Goal: Task Accomplishment & Management: Manage account settings

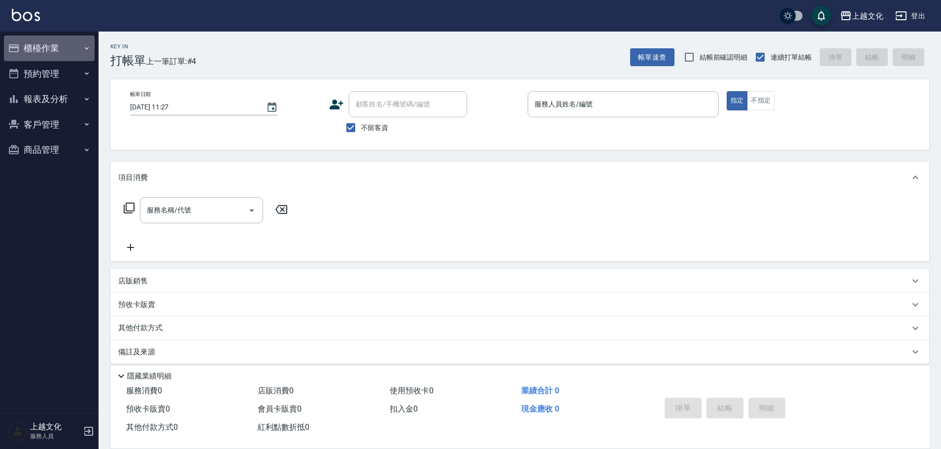
click at [43, 49] on button "櫃檯作業" at bounding box center [49, 48] width 91 height 26
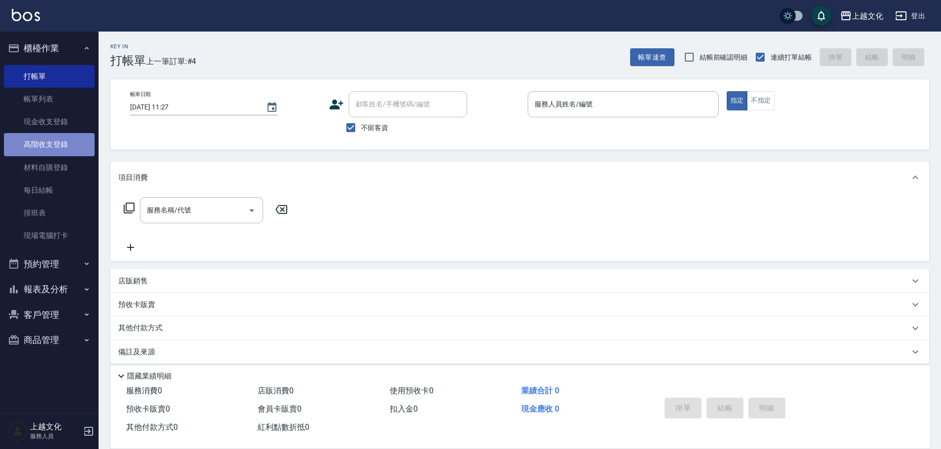
click at [51, 146] on link "高階收支登錄" at bounding box center [49, 144] width 91 height 23
click at [50, 145] on link "高階收支登錄" at bounding box center [49, 144] width 91 height 23
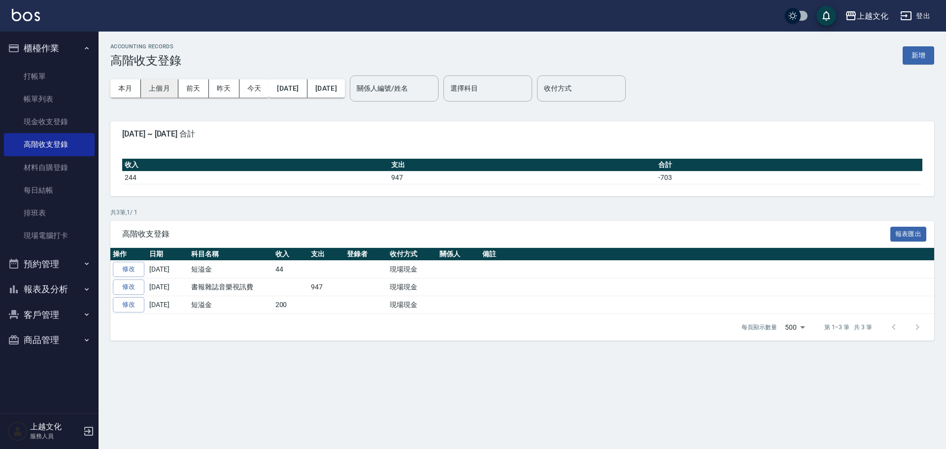
click at [161, 92] on button "上個月" at bounding box center [159, 88] width 37 height 18
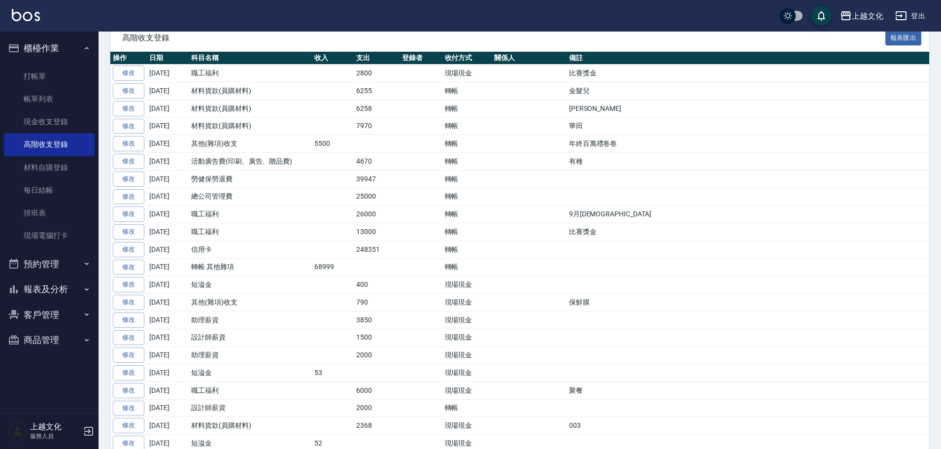
scroll to position [197, 0]
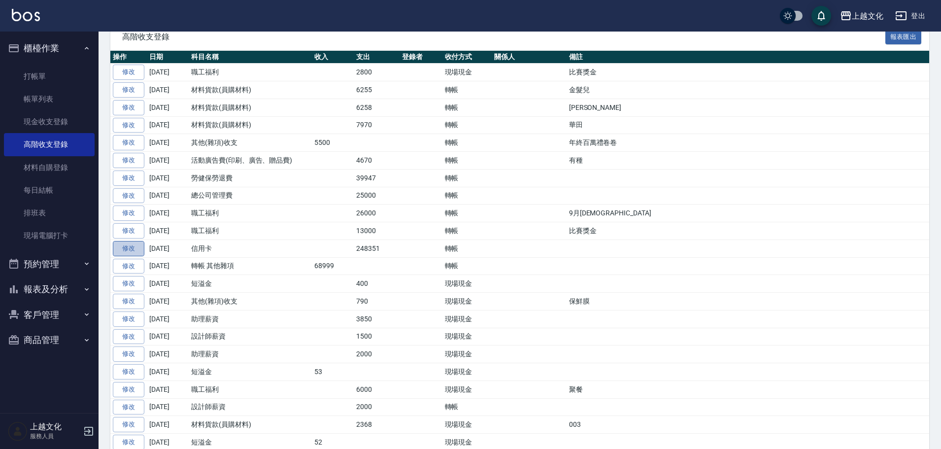
click at [134, 251] on link "修改" at bounding box center [129, 248] width 32 height 15
click at [134, 251] on div "ACCOUNTING RECORDS 高階收支登錄 新增 本月 上個月 前天 昨天 今天 2025/09/01 2025/09/30 關係人編號/姓名 關係人…" at bounding box center [470, 445] width 941 height 1285
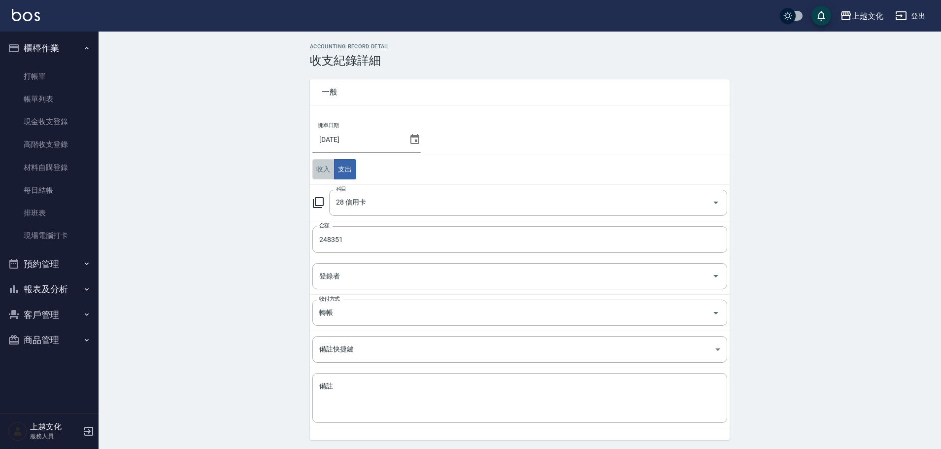
click at [321, 169] on button "收入" at bounding box center [323, 169] width 22 height 20
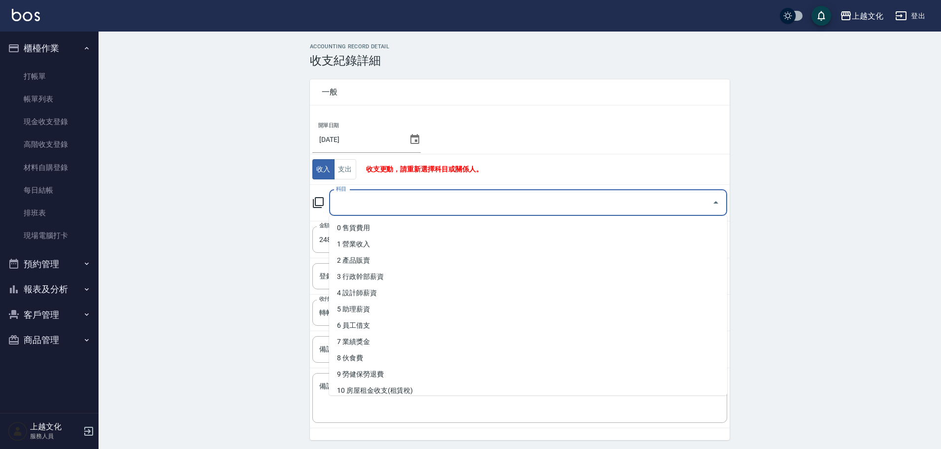
click at [360, 205] on input "科目" at bounding box center [520, 202] width 374 height 17
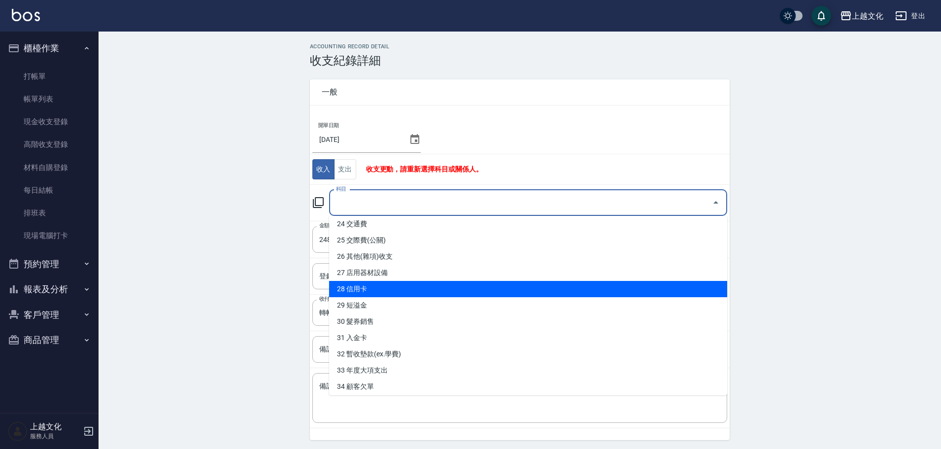
click at [389, 294] on li "28 信用卡" at bounding box center [528, 289] width 398 height 16
click at [389, 294] on td "登錄者 登錄者" at bounding box center [520, 276] width 420 height 36
type input "28 信用卡"
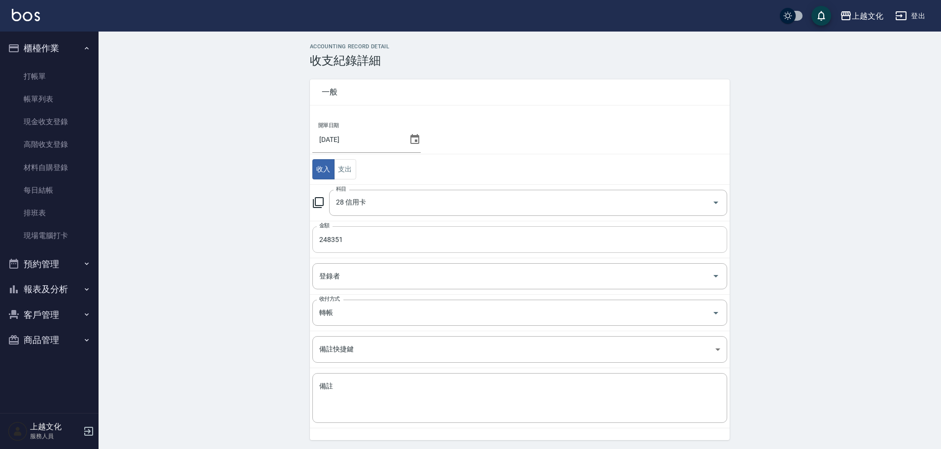
click at [346, 234] on input "248351" at bounding box center [519, 239] width 415 height 27
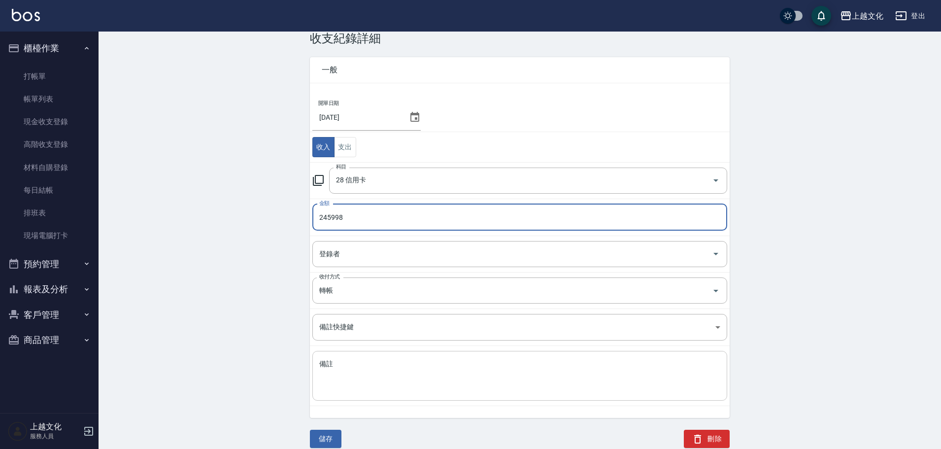
scroll to position [33, 0]
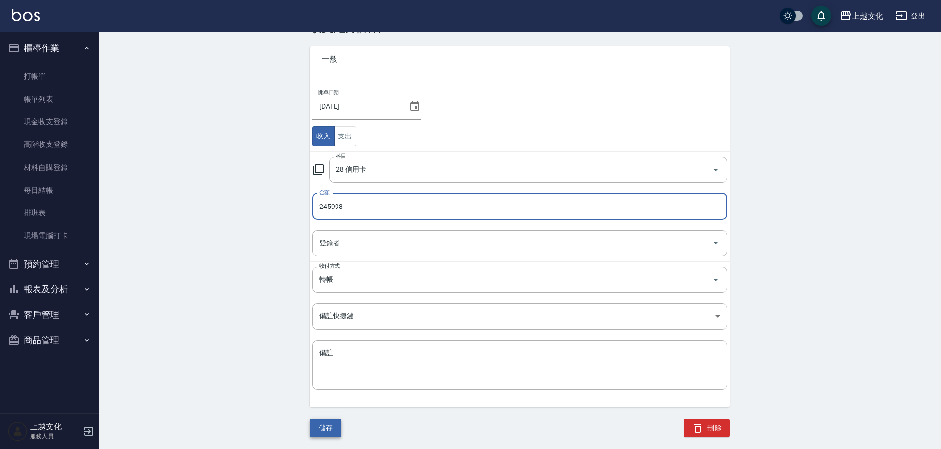
type input "245998"
click at [335, 424] on button "儲存" at bounding box center [326, 428] width 32 height 18
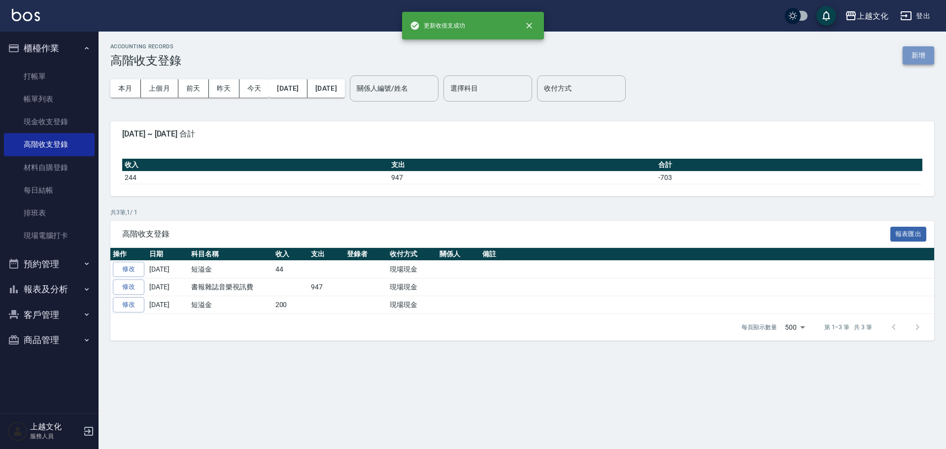
click at [916, 54] on button "新增" at bounding box center [918, 55] width 32 height 18
drag, startPoint x: 916, startPoint y: 54, endPoint x: 853, endPoint y: 62, distance: 63.5
click at [916, 54] on div "ACCOUNTING RECORDS 高階收支登錄 新增 本月 上個月 前天 昨天 今天 2025/10/01 2025/10/09 關係人編號/姓名 關係人…" at bounding box center [473, 224] width 946 height 449
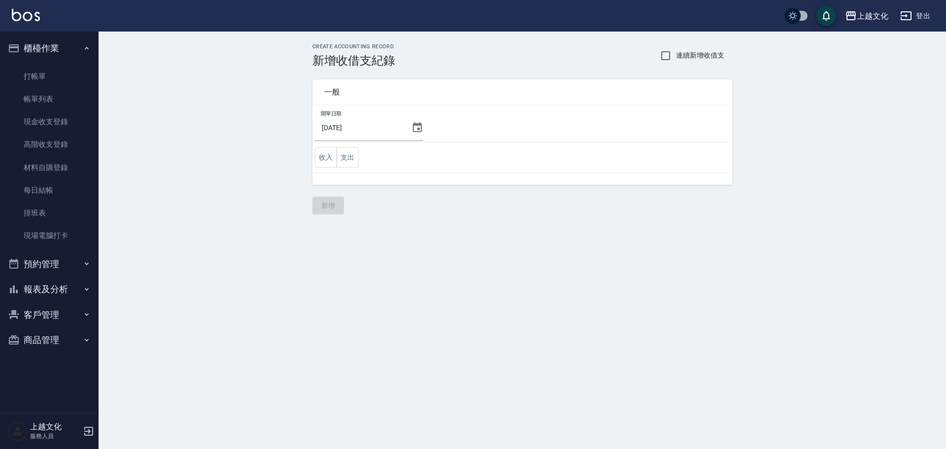
click at [413, 129] on icon at bounding box center [417, 127] width 9 height 10
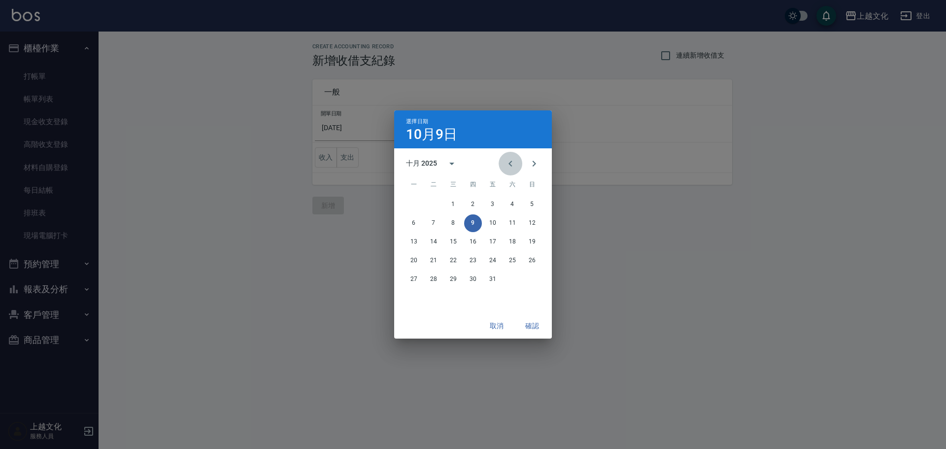
click at [511, 166] on icon "Previous month" at bounding box center [510, 164] width 12 height 12
click at [532, 276] on button "31" at bounding box center [532, 279] width 18 height 18
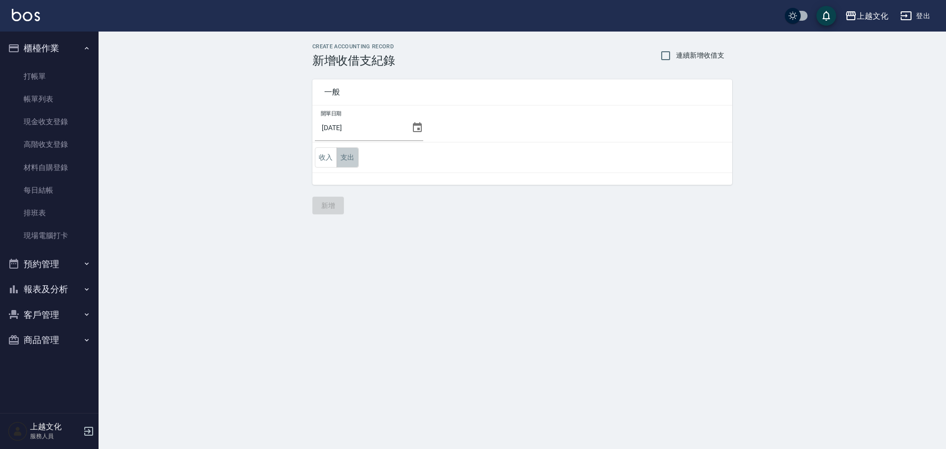
click at [345, 157] on button "支出" at bounding box center [347, 157] width 22 height 20
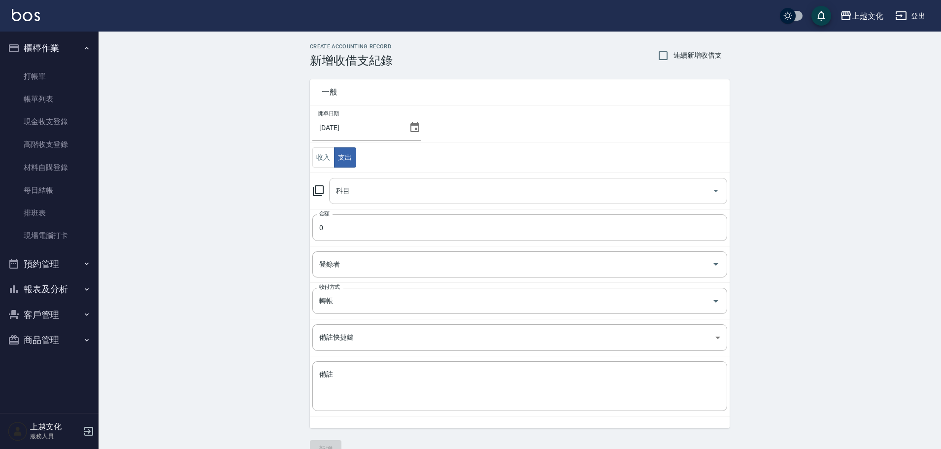
click at [357, 191] on input "科目" at bounding box center [520, 190] width 374 height 17
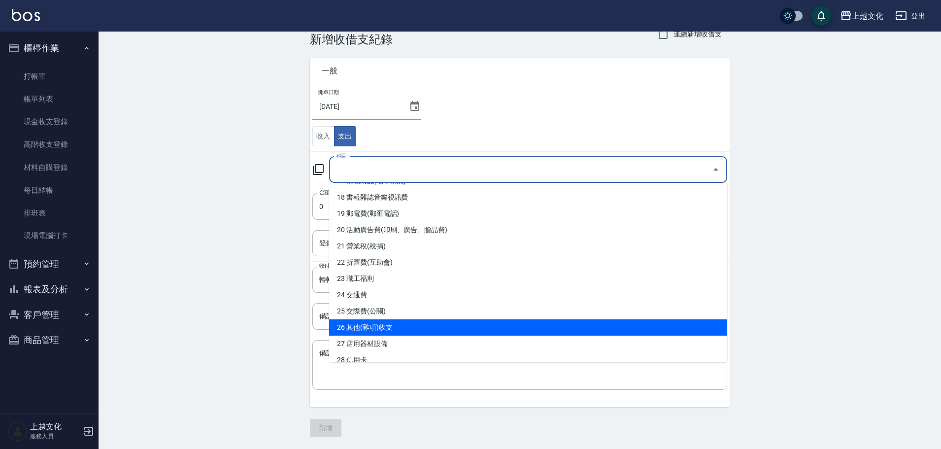
scroll to position [266, 0]
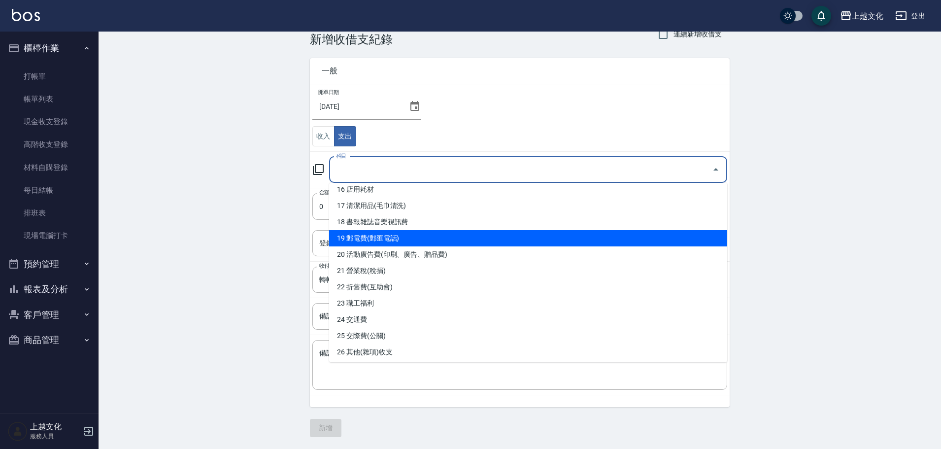
click at [386, 233] on li "19 郵電費(郵匯電話)" at bounding box center [528, 238] width 398 height 16
type input "19 郵電費(郵匯電話)"
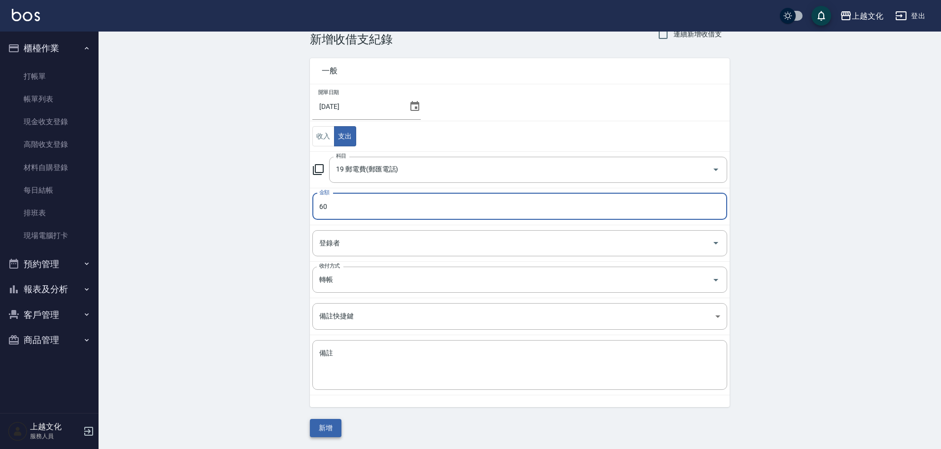
type input "60"
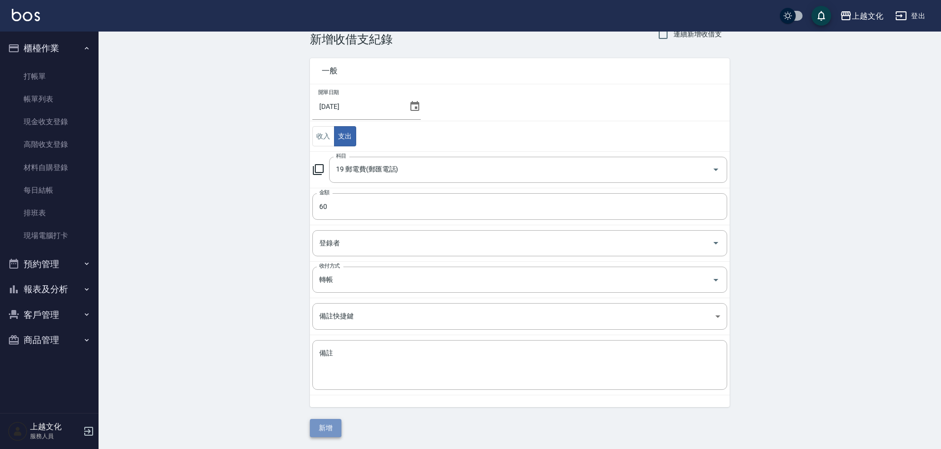
click at [325, 427] on button "新增" at bounding box center [326, 428] width 32 height 18
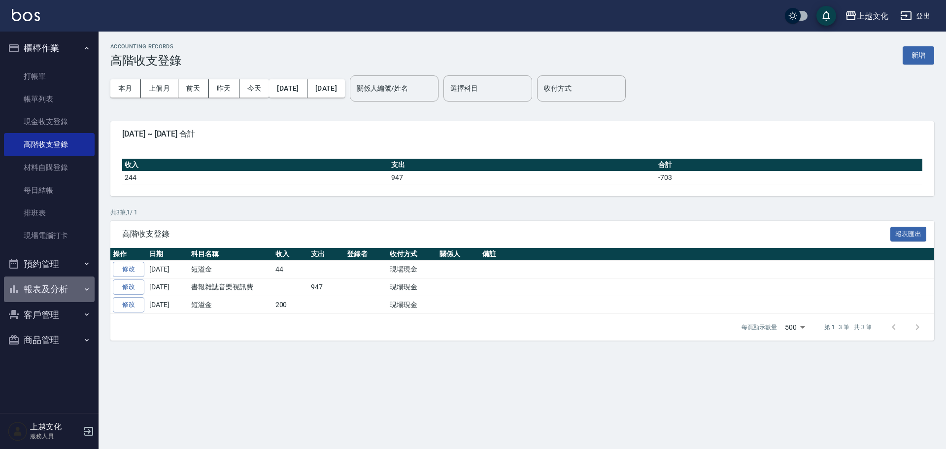
click at [45, 290] on button "報表及分析" at bounding box center [49, 289] width 91 height 26
click at [37, 291] on button "報表及分析" at bounding box center [49, 289] width 91 height 26
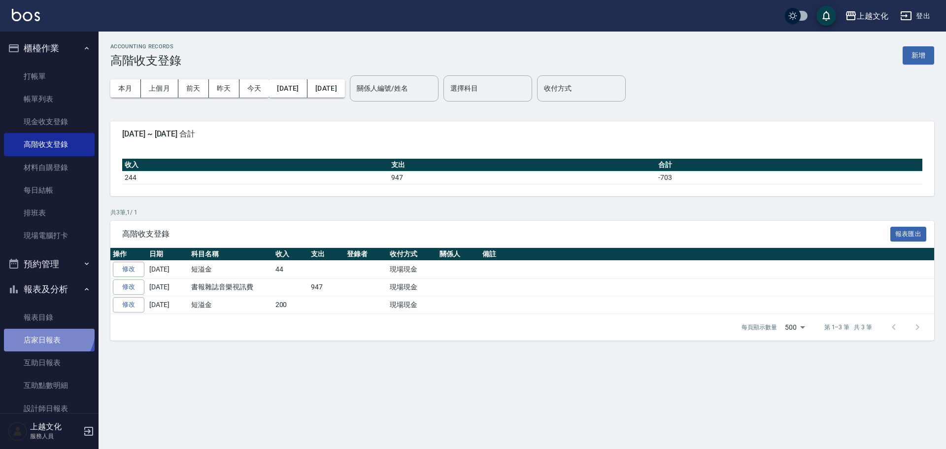
click at [43, 329] on link "店家日報表" at bounding box center [49, 340] width 91 height 23
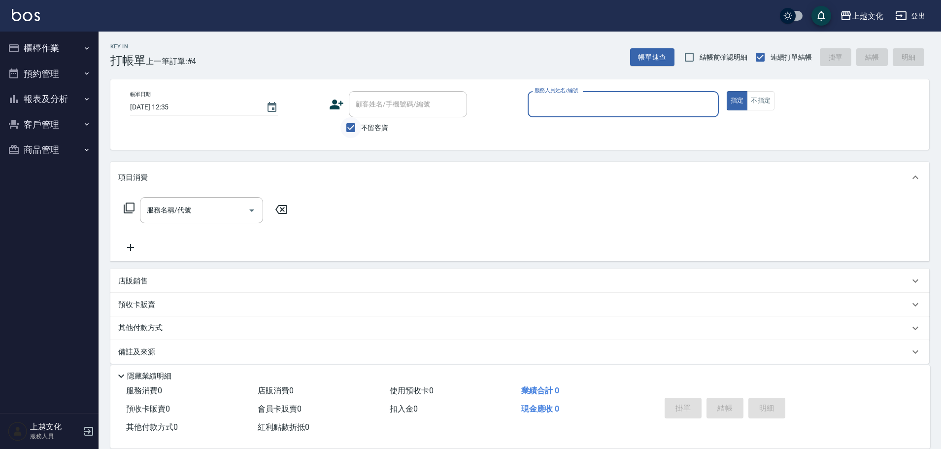
click at [348, 129] on input "不留客資" at bounding box center [350, 127] width 21 height 21
checkbox input "false"
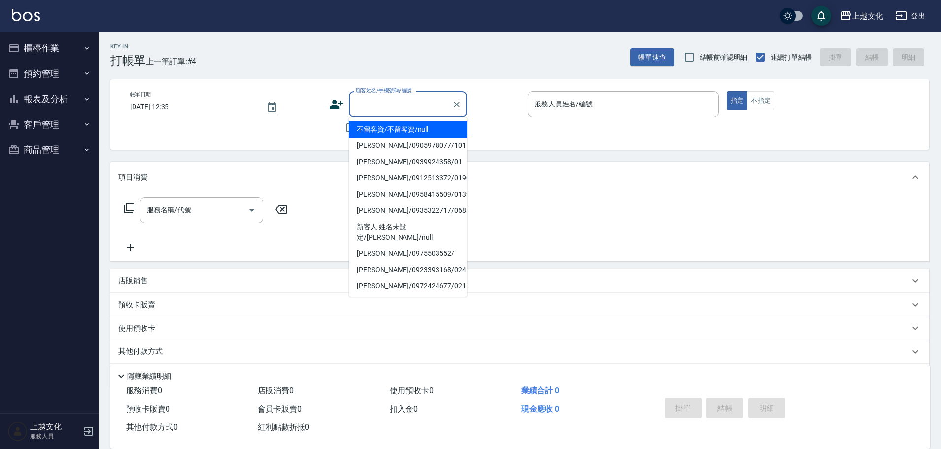
click at [366, 111] on input "顧客姓名/手機號碼/編號" at bounding box center [400, 104] width 95 height 17
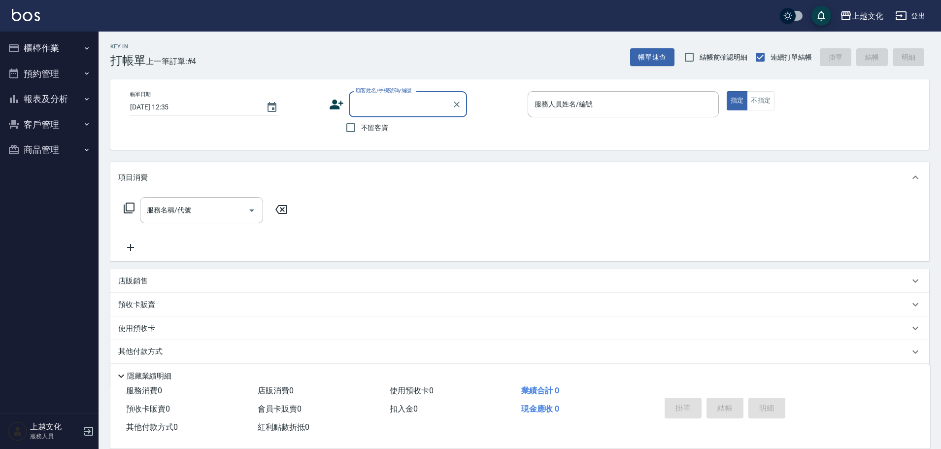
type input "t"
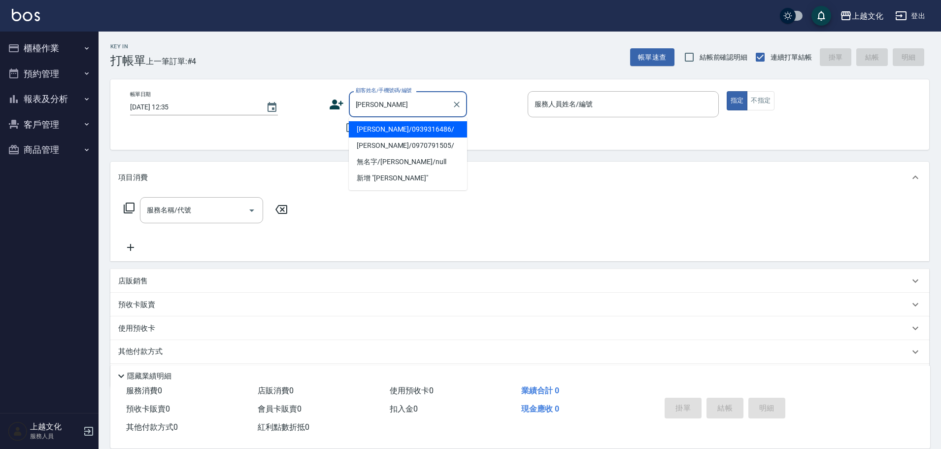
click at [385, 165] on li "無名字/[PERSON_NAME]/null" at bounding box center [408, 162] width 118 height 16
type input "無名字/[PERSON_NAME]/null"
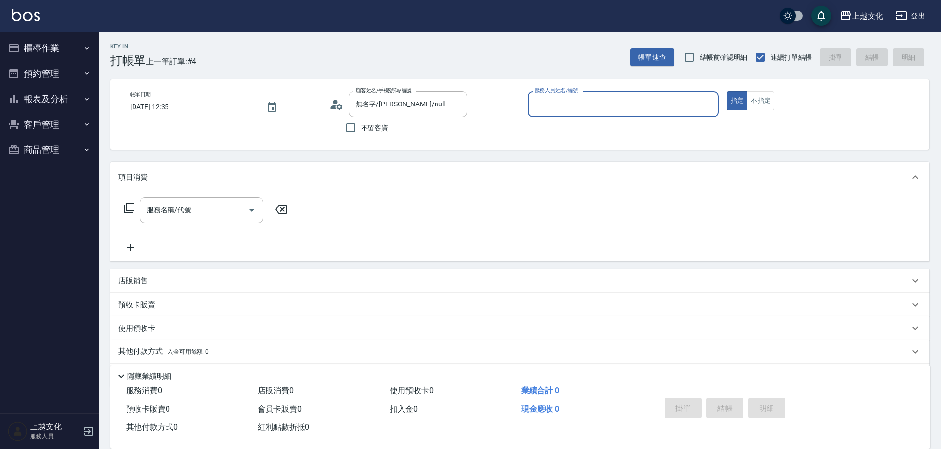
click at [340, 106] on icon at bounding box center [336, 104] width 15 height 15
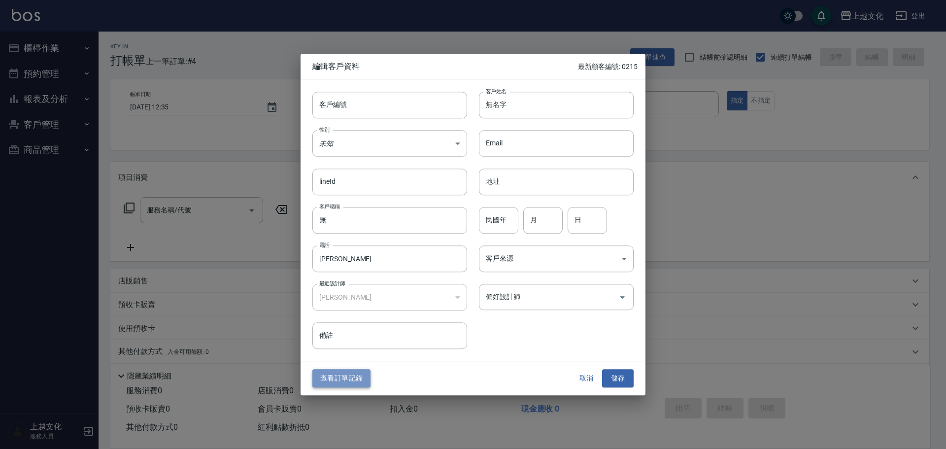
click at [344, 382] on button "查看訂單記錄" at bounding box center [341, 378] width 58 height 18
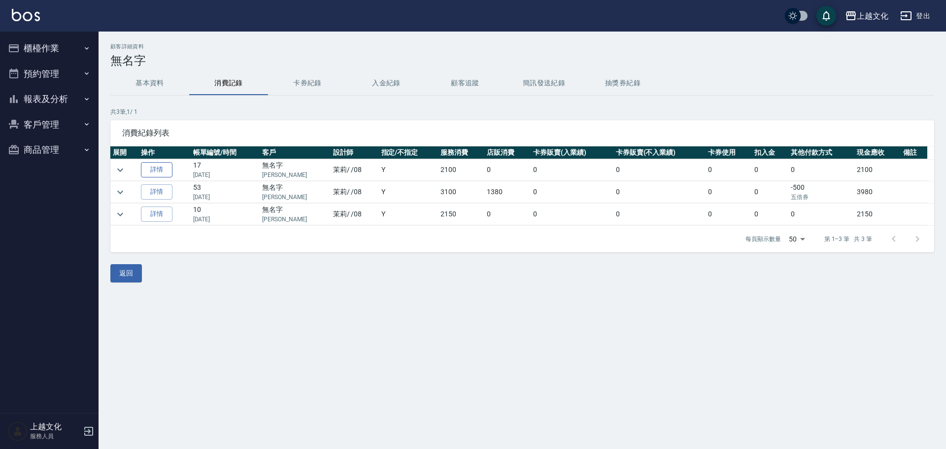
click at [157, 169] on link "詳情" at bounding box center [157, 169] width 32 height 15
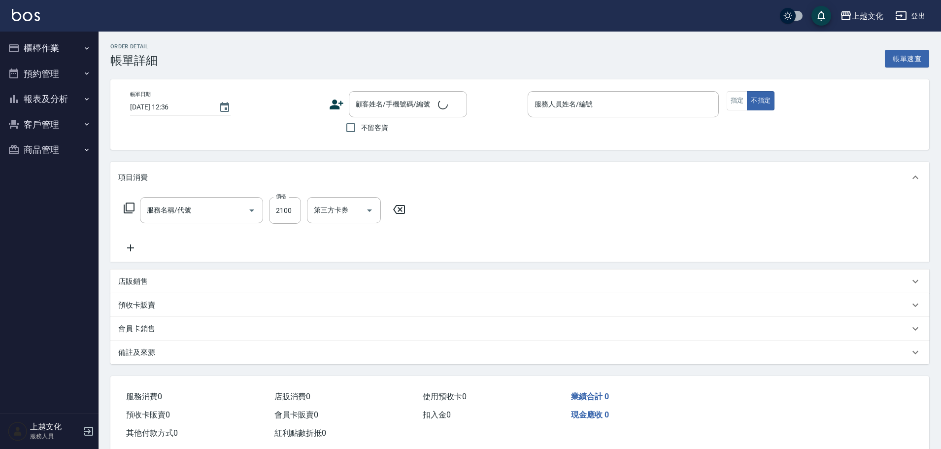
type input "日系染髮(401)"
type input "[DATE] 19:44"
type input "茉莉-08"
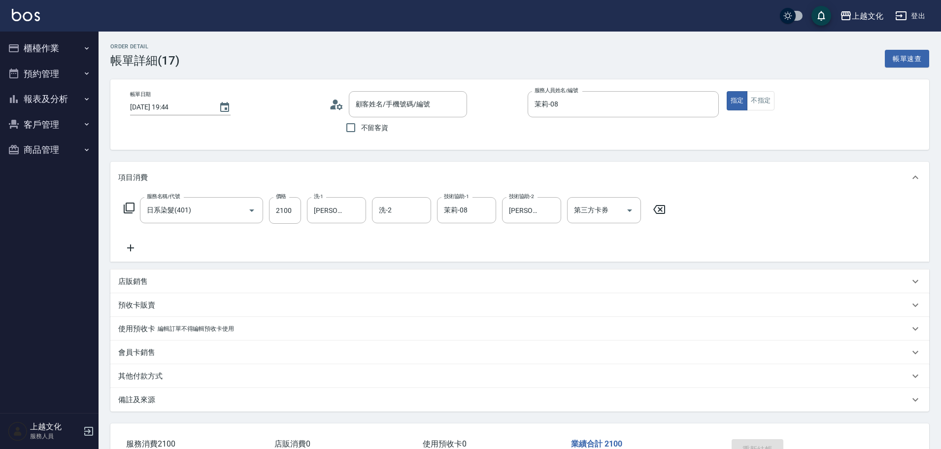
type input "無名字/[PERSON_NAME]/null"
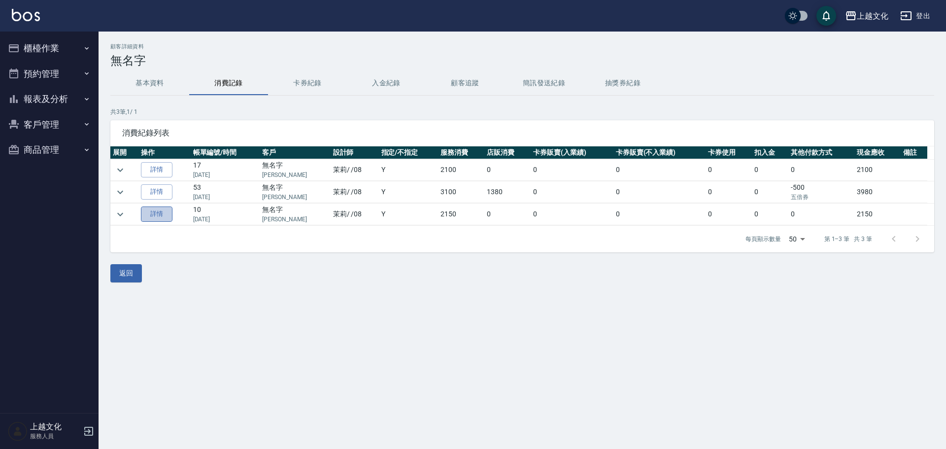
click at [164, 213] on link "詳情" at bounding box center [157, 213] width 32 height 15
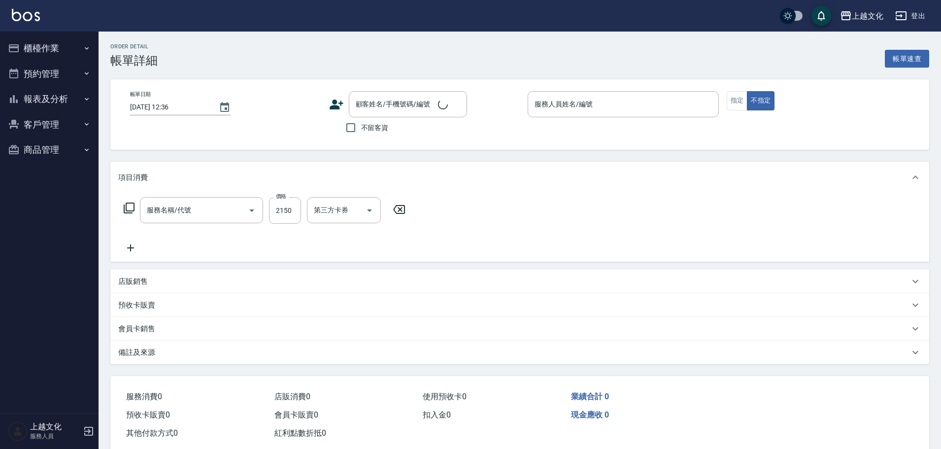
type input "[DATE] 08:00"
type input "茉莉-08"
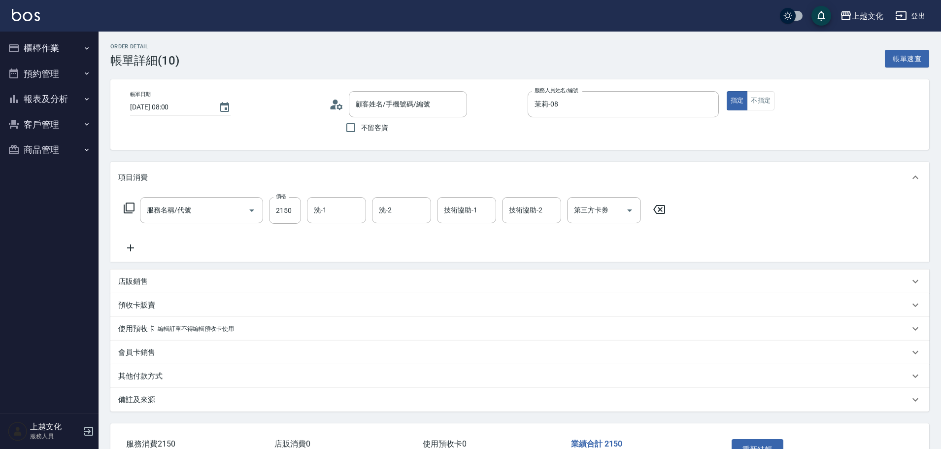
type input "日系染髮(401)"
type input "無名字/[PERSON_NAME]/null"
